Goal: Navigation & Orientation: Find specific page/section

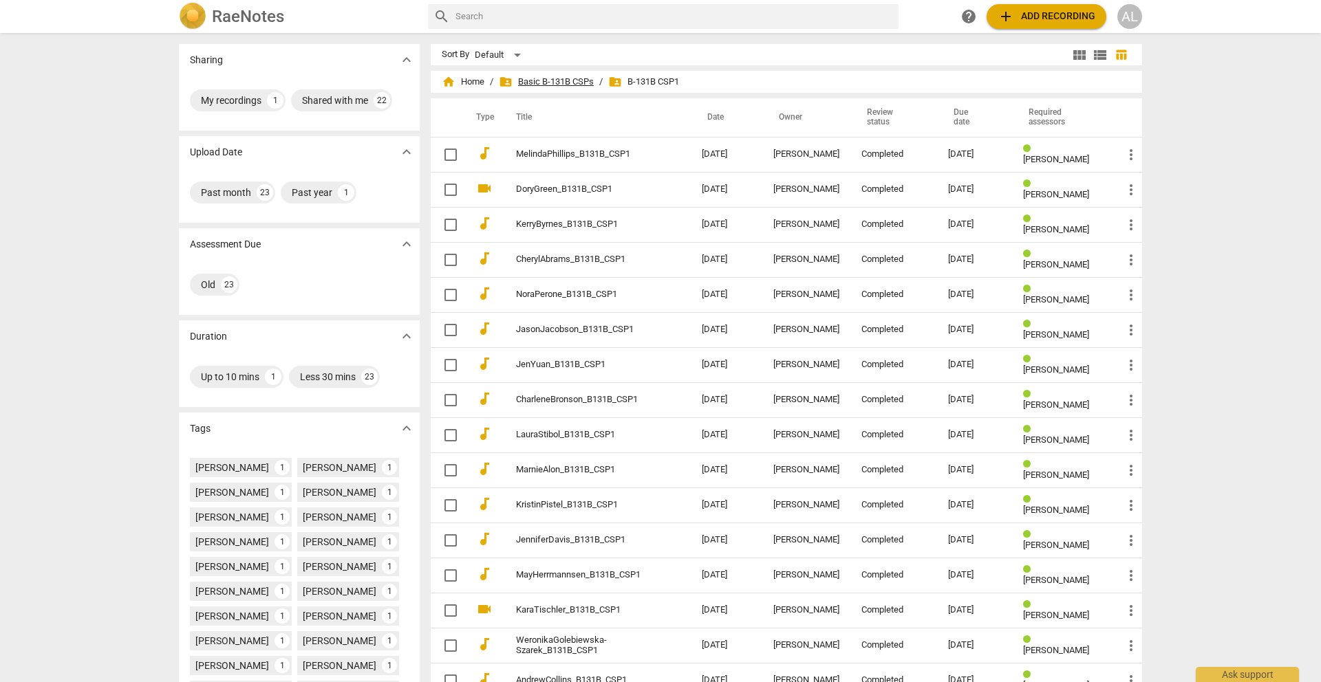
click at [571, 83] on span "folder_shared Basic B-131B CSPs" at bounding box center [546, 82] width 95 height 14
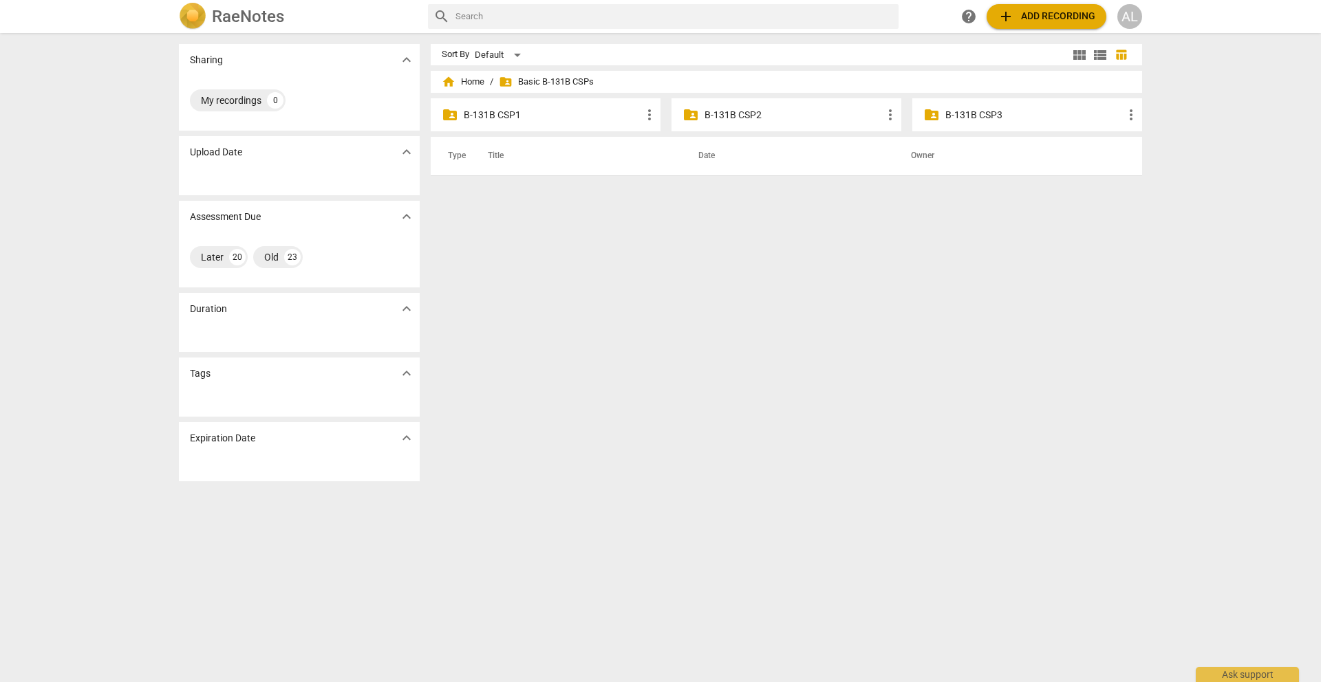
click at [740, 113] on p "B-131B CSP2" at bounding box center [792, 115] width 177 height 14
